Goal: Task Accomplishment & Management: Complete application form

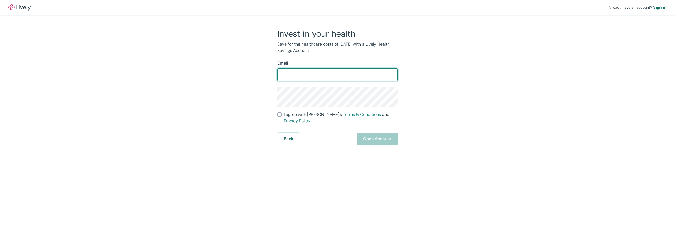
click at [303, 73] on input "Email" at bounding box center [338, 75] width 120 height 11
type input "[EMAIL_ADDRESS][PERSON_NAME][DOMAIN_NAME]"
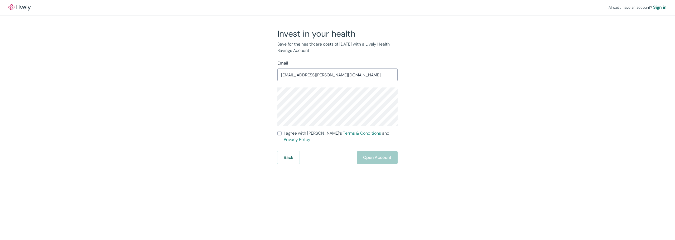
click at [283, 133] on label "I agree with Lively’s Terms & Conditions and Privacy Policy" at bounding box center [338, 136] width 120 height 13
click at [282, 133] on input "I agree with Lively’s Terms & Conditions and Privacy Policy" at bounding box center [280, 133] width 4 height 4
checkbox input "true"
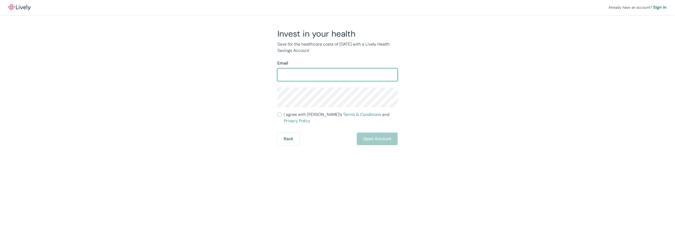
click at [294, 77] on input "Email" at bounding box center [338, 75] width 120 height 11
type input "[EMAIL_ADDRESS][PERSON_NAME][DOMAIN_NAME]"
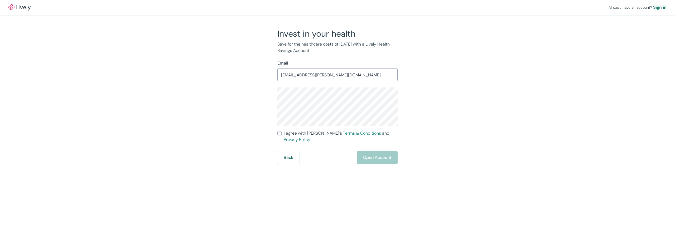
click at [279, 132] on input "I agree with Lively’s Terms & Conditions and Privacy Policy" at bounding box center [280, 133] width 4 height 4
checkbox input "true"
click at [370, 151] on button "Open Account" at bounding box center [377, 157] width 41 height 13
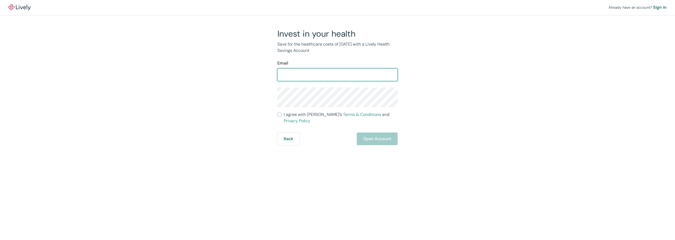
click at [288, 78] on input "Email" at bounding box center [338, 75] width 120 height 11
type input "[EMAIL_ADDRESS][PERSON_NAME][DOMAIN_NAME]"
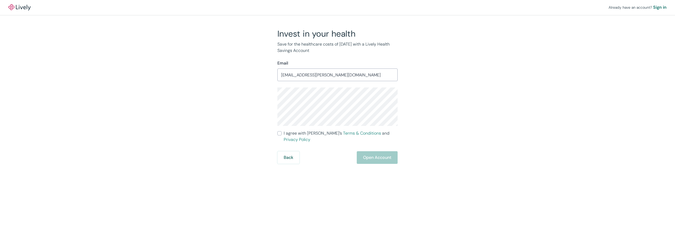
click at [280, 132] on input "I agree with Lively’s Terms & Conditions and Privacy Policy" at bounding box center [280, 133] width 4 height 4
checkbox input "true"
click at [381, 151] on button "Open Account" at bounding box center [377, 157] width 41 height 13
